Goal: Complete application form

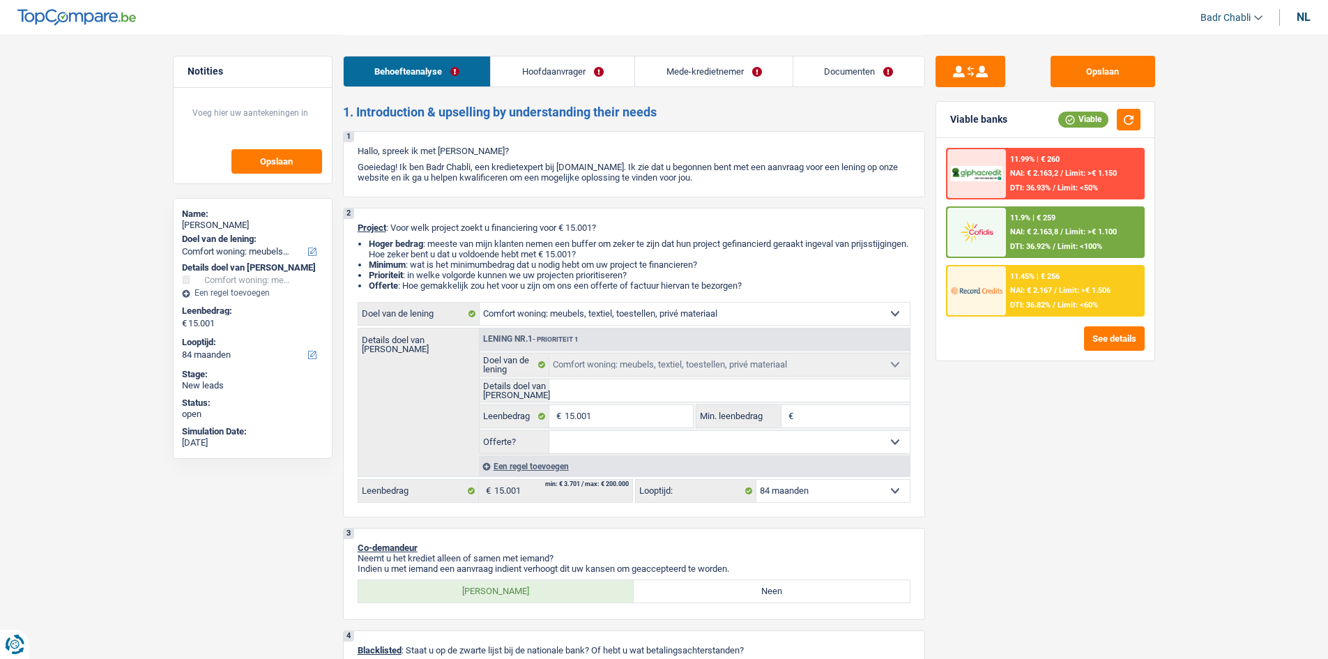
select select "household"
select select "84"
select select "household"
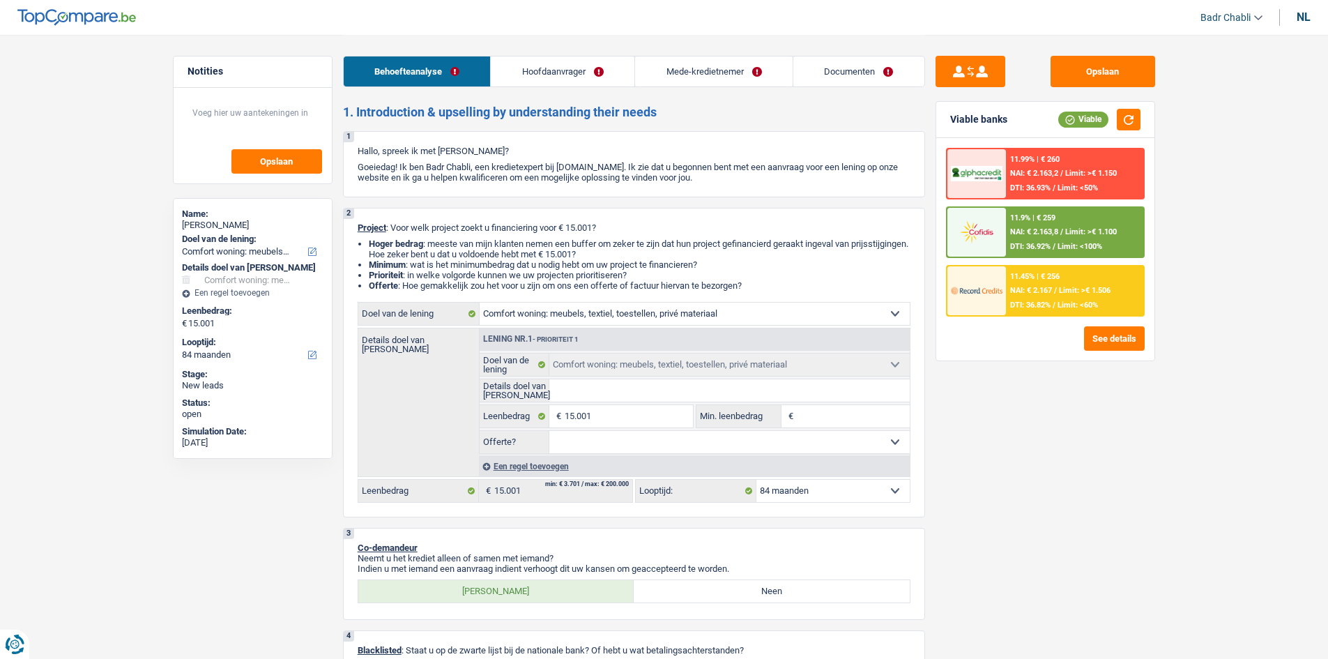
select select "84"
select select "invalid"
select select "disabilityPension"
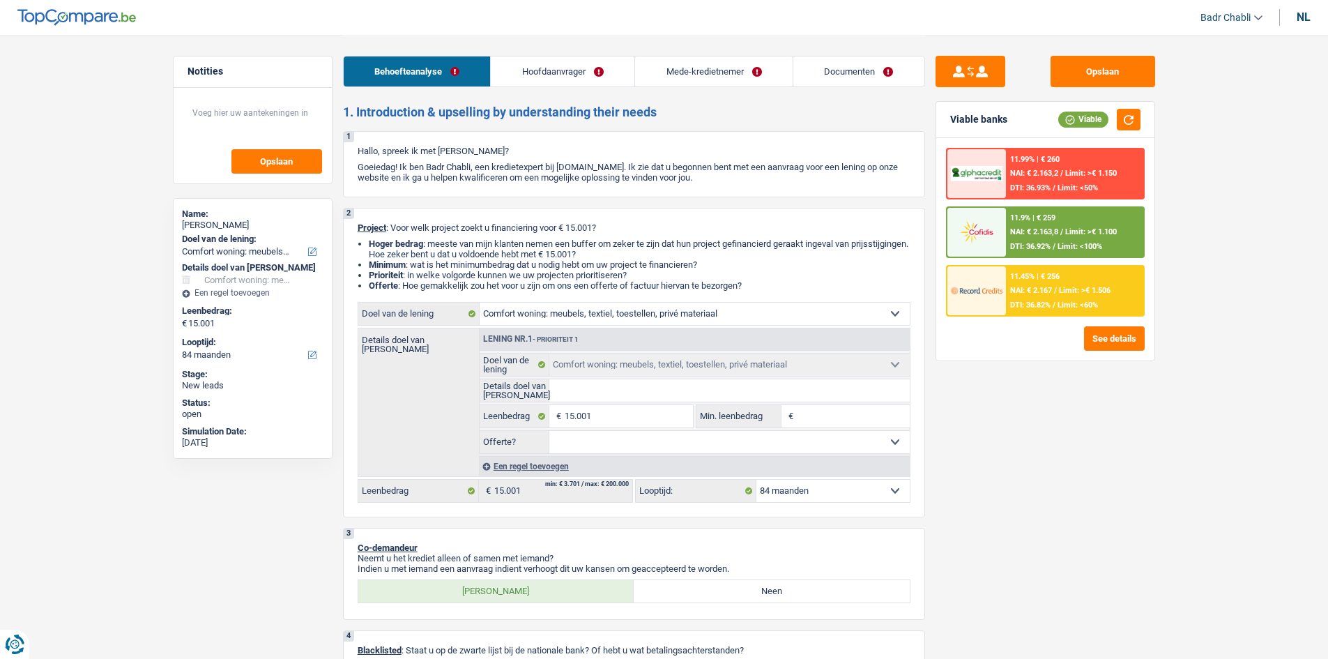
select select "rents"
select select "renovationLoan"
select select "24"
select select "household"
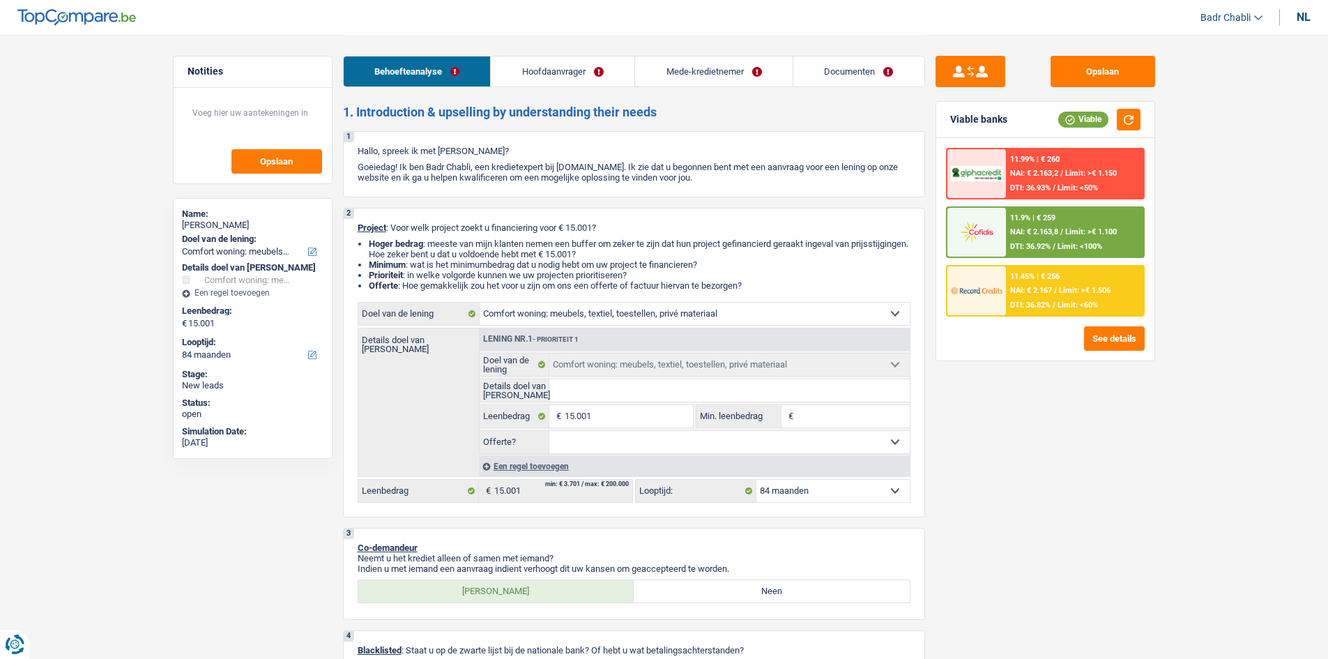
select select "84"
click at [885, 62] on link "Documenten" at bounding box center [858, 71] width 131 height 30
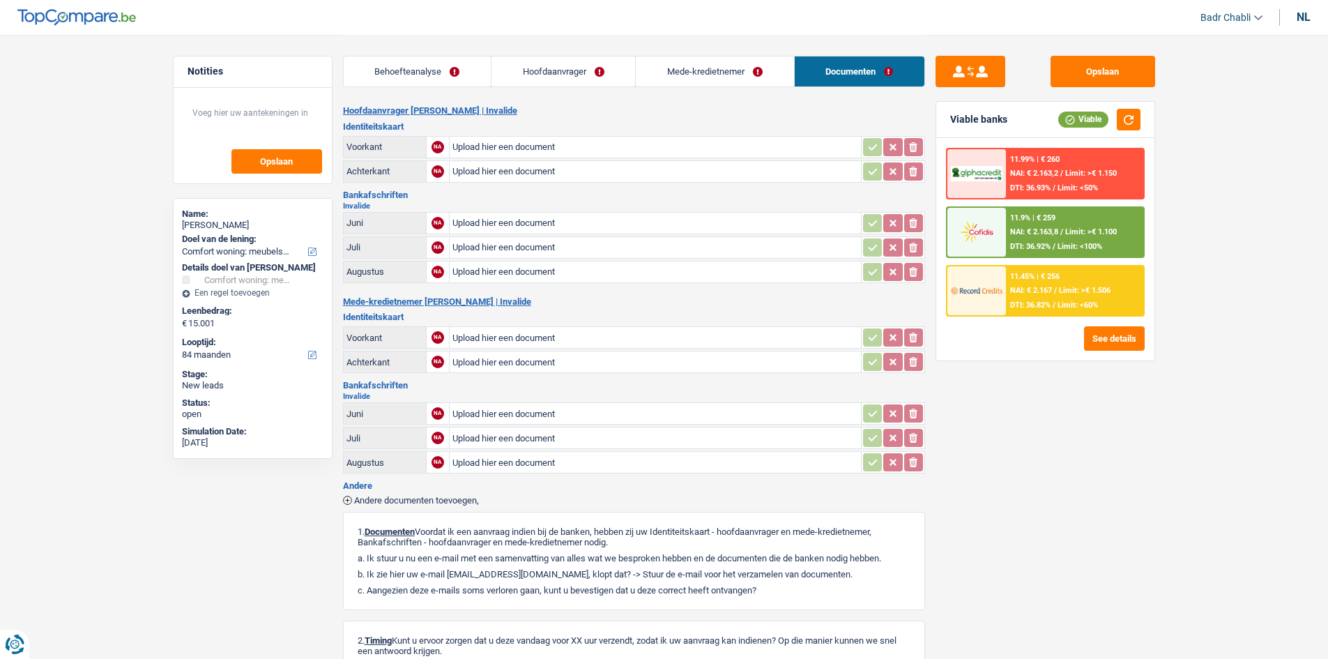
click at [411, 74] on link "Behoefteanalyse" at bounding box center [417, 71] width 147 height 30
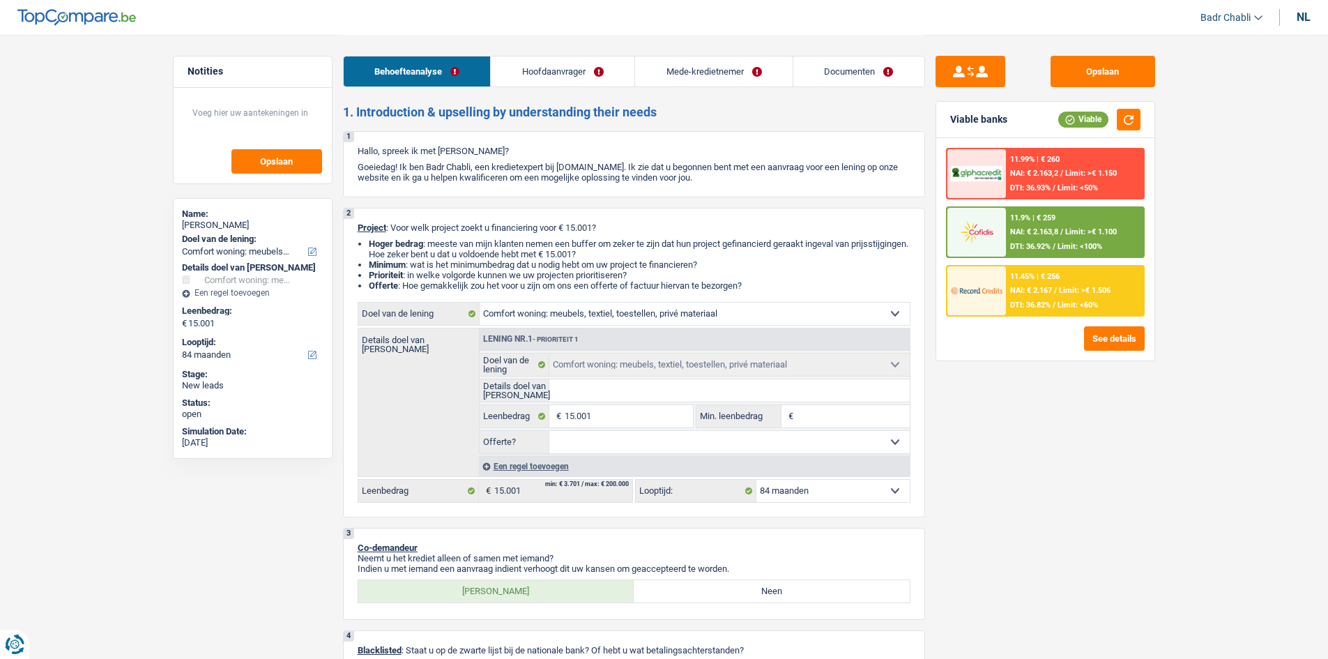
click at [527, 75] on link "Hoofdaanvrager" at bounding box center [563, 71] width 144 height 30
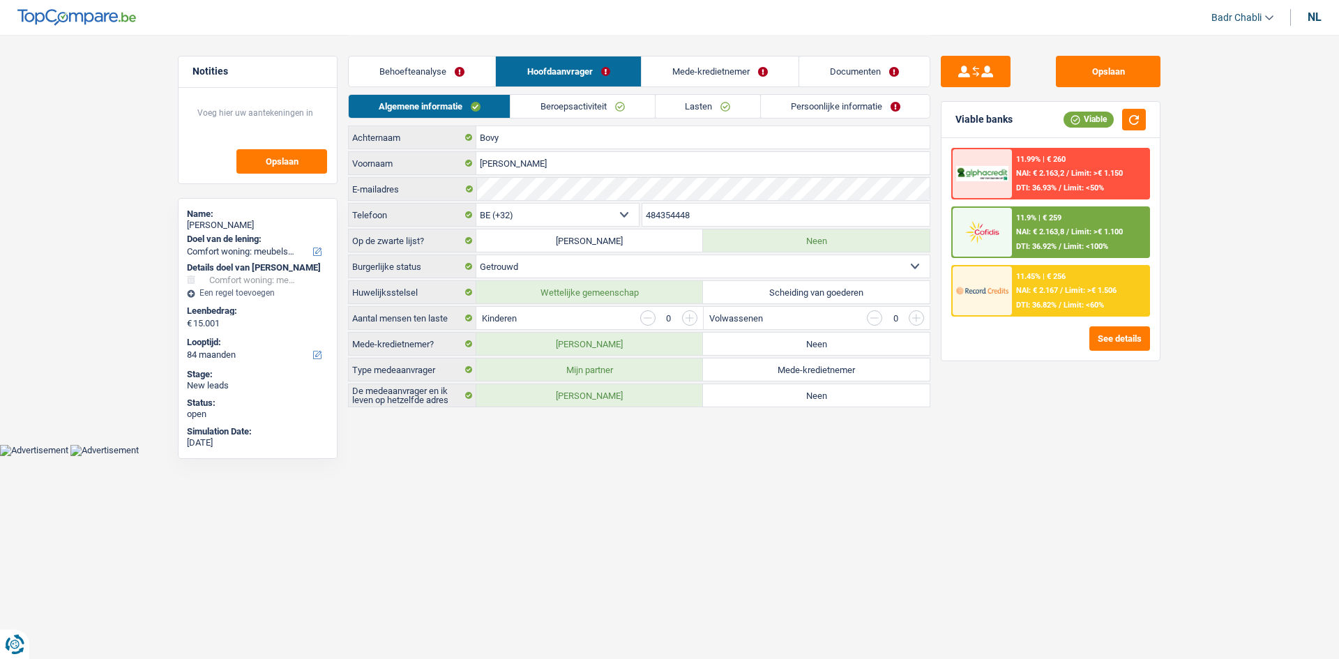
click at [457, 69] on link "Behoefteanalyse" at bounding box center [422, 71] width 146 height 30
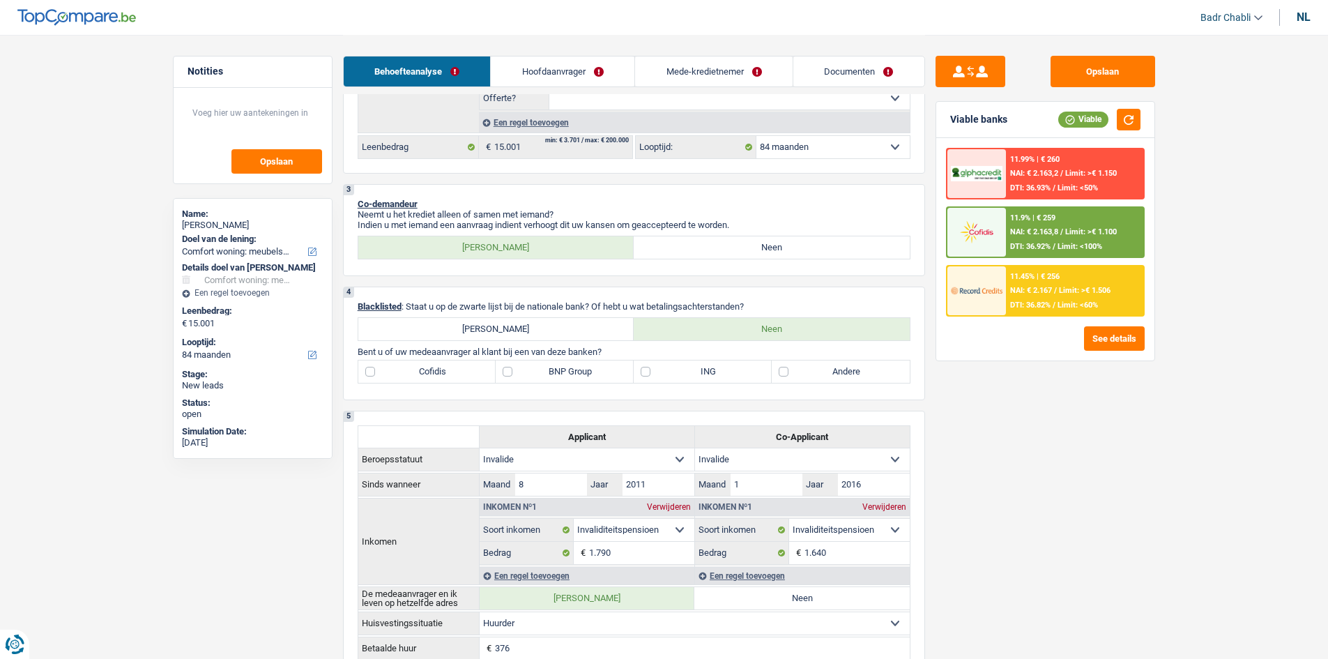
scroll to position [418, 0]
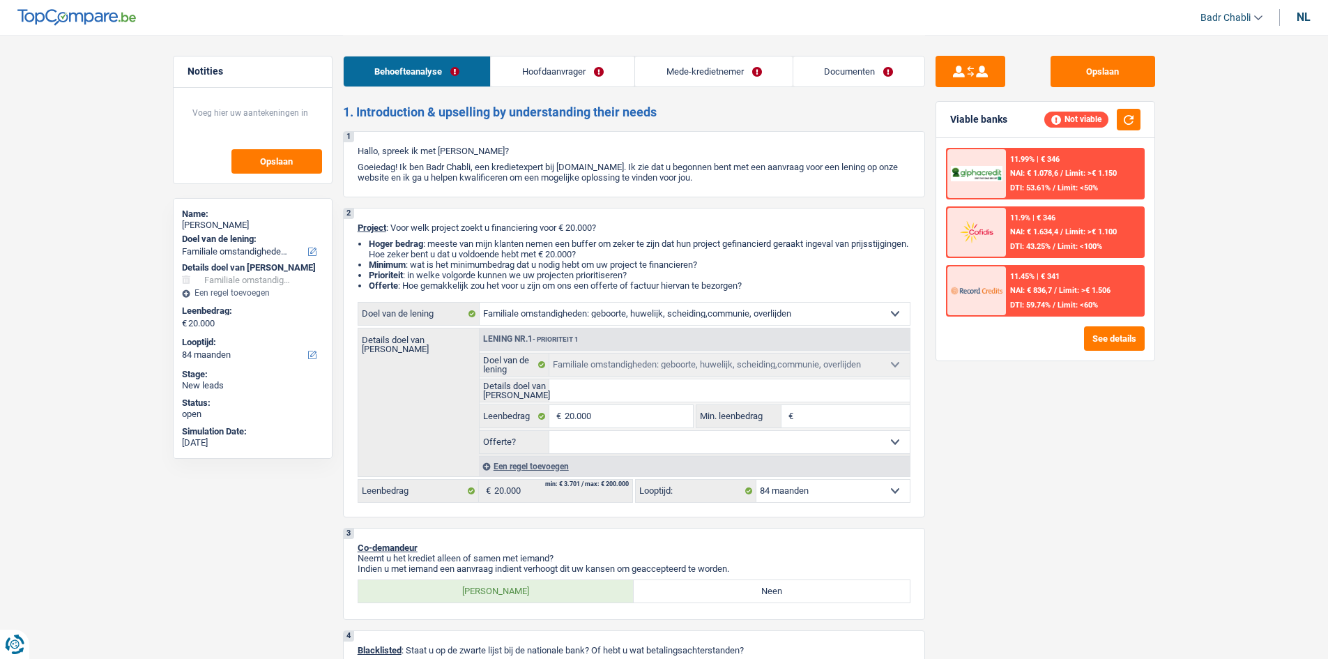
select select "familyEvent"
select select "84"
select select "familyEvent"
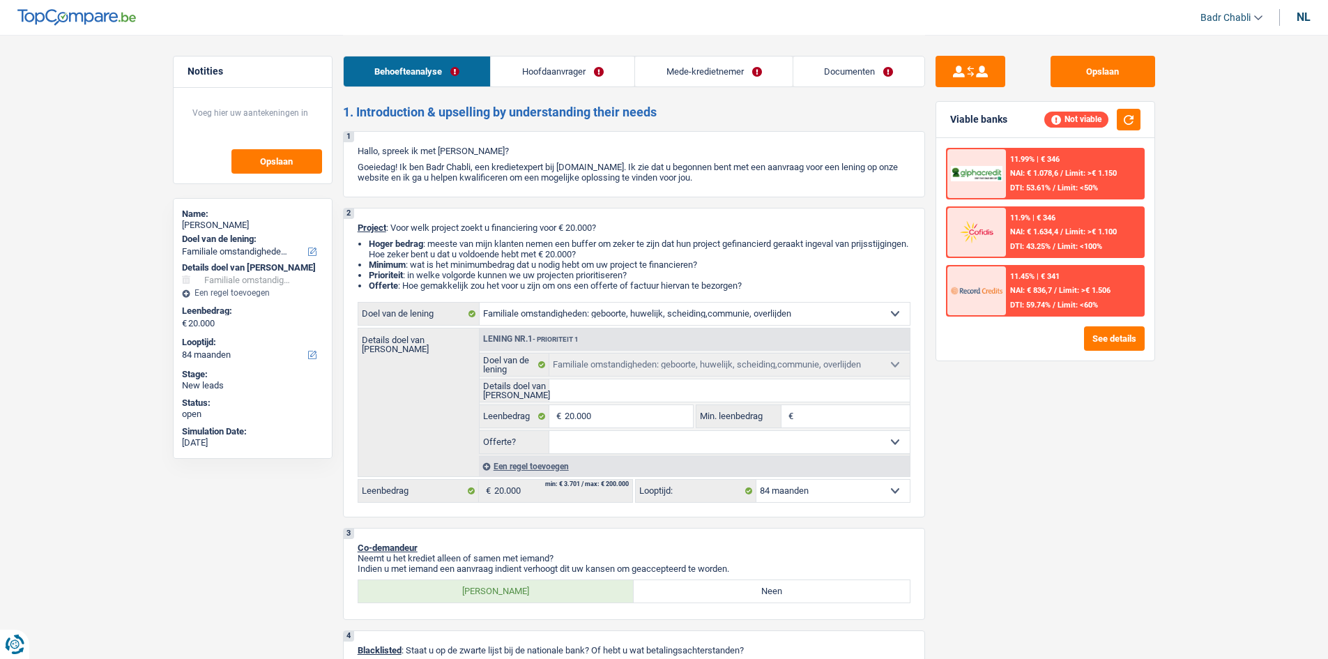
select select "84"
select select "worker"
select select "familyAllowances"
select select "netSalary"
select select "mealVouchers"
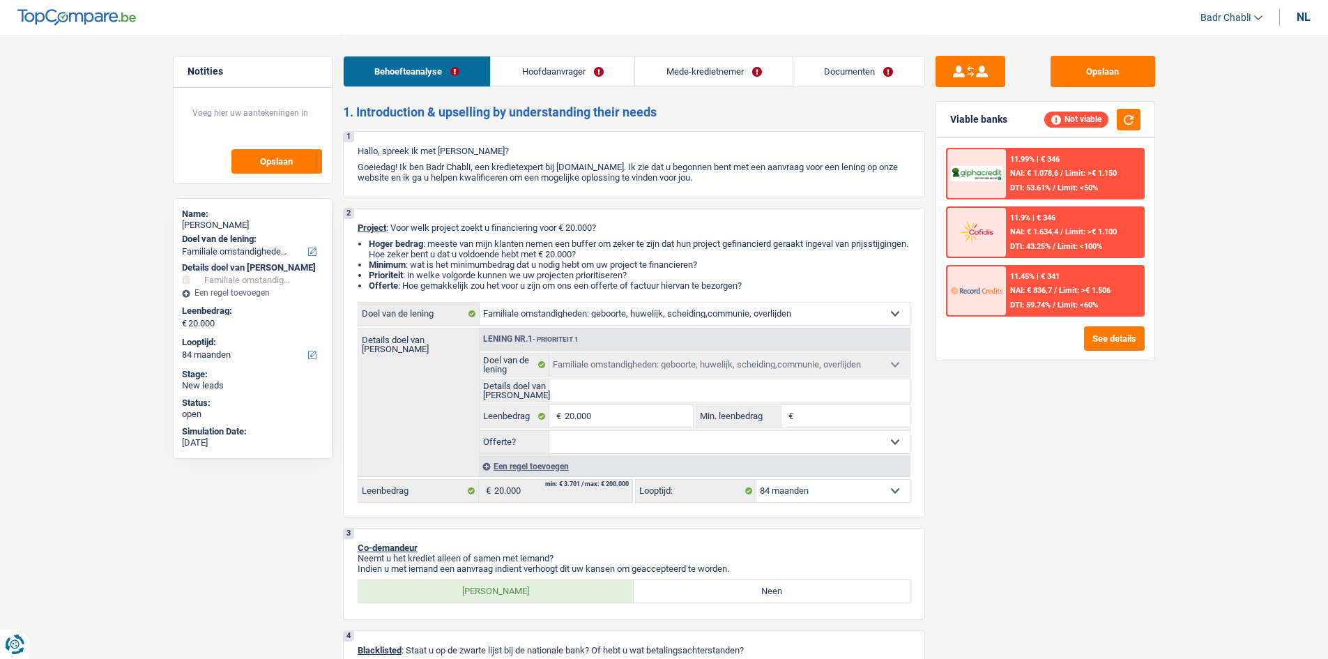
select select "rents"
select select "familyEvent"
select select "84"
click at [571, 73] on link "Hoofdaanvrager" at bounding box center [563, 71] width 144 height 30
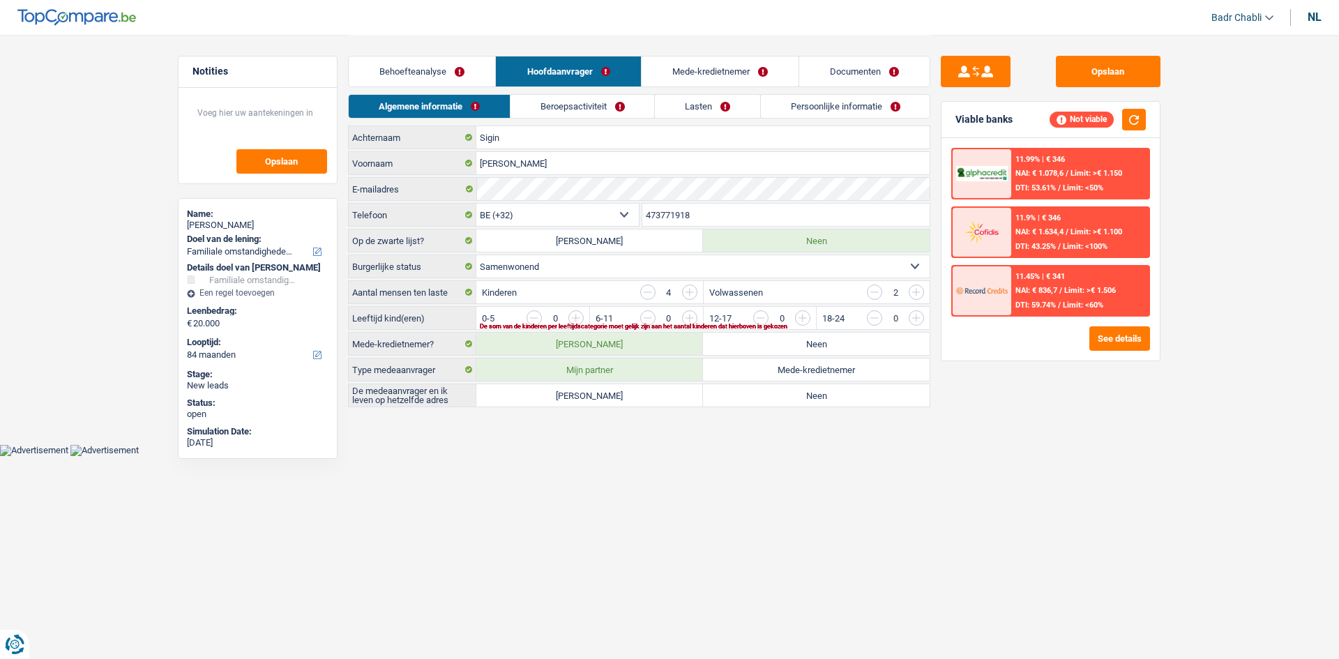
click at [591, 106] on link "Beroepsactiviteit" at bounding box center [582, 106] width 144 height 23
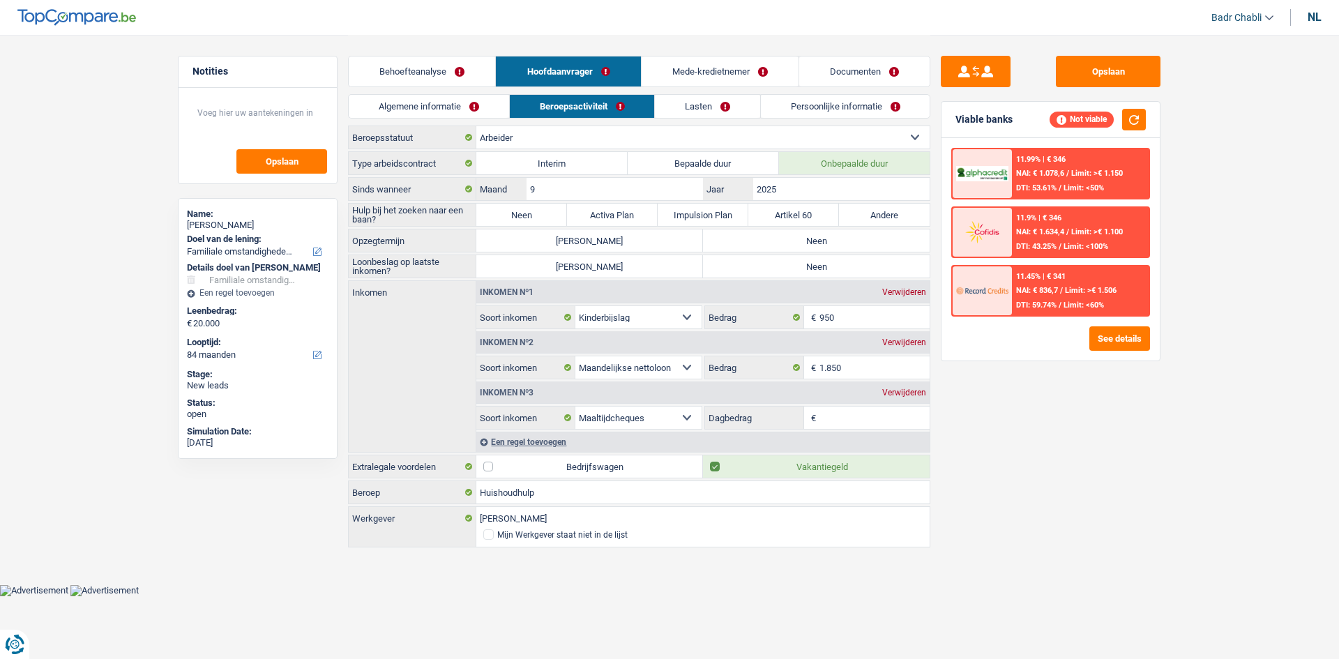
click at [736, 83] on link "Mede-kredietnemer" at bounding box center [719, 71] width 157 height 30
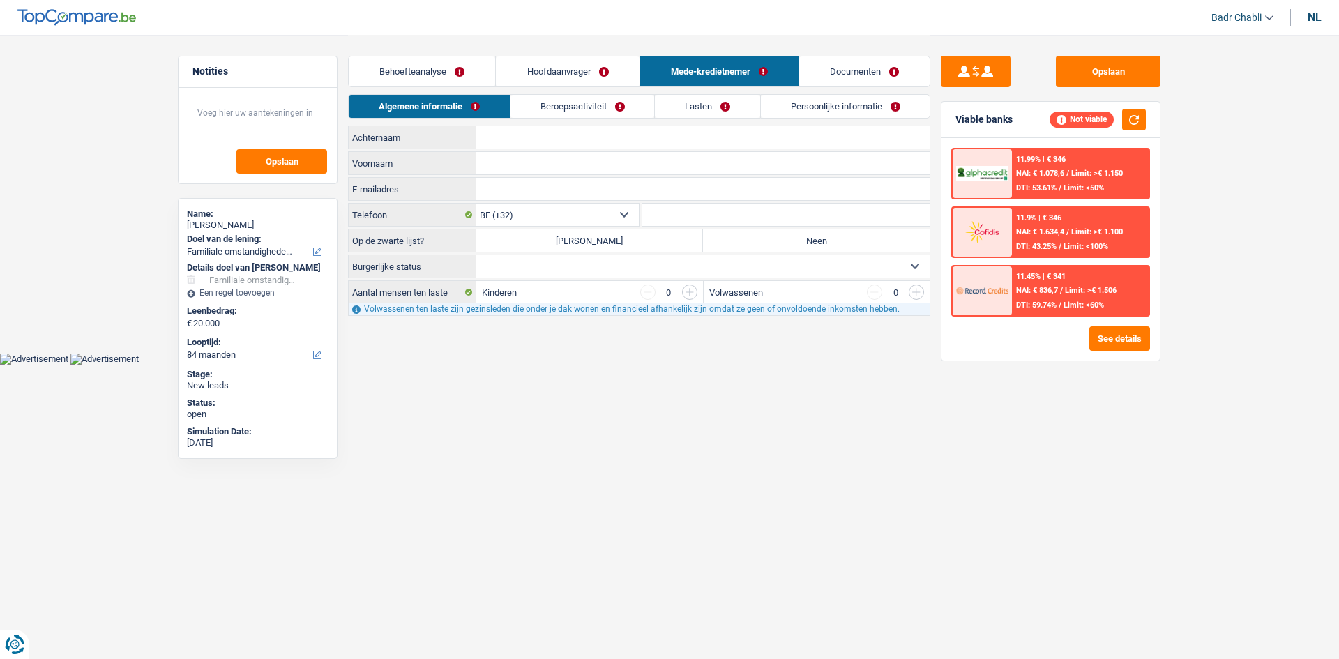
click at [389, 70] on link "Behoefteanalyse" at bounding box center [422, 71] width 146 height 30
